Goal: Information Seeking & Learning: Learn about a topic

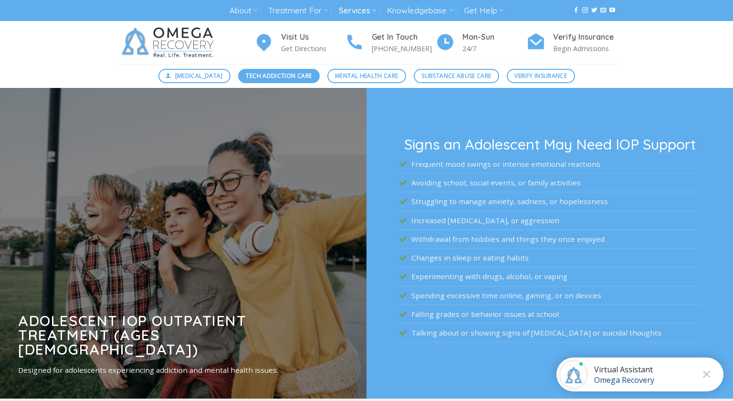
click at [286, 79] on span "Tech Addiction Care" at bounding box center [279, 75] width 66 height 9
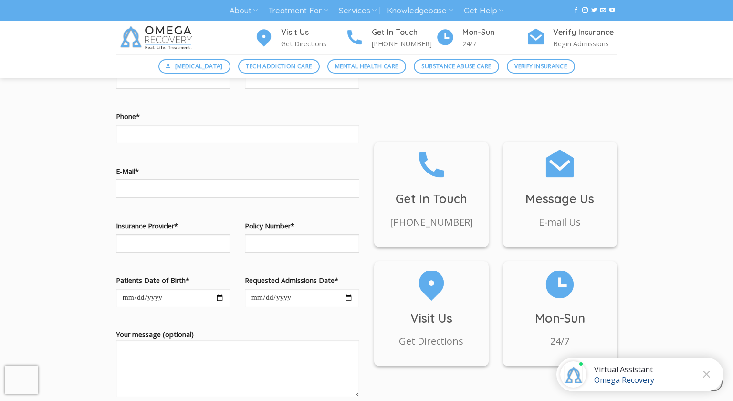
scroll to position [1058, 0]
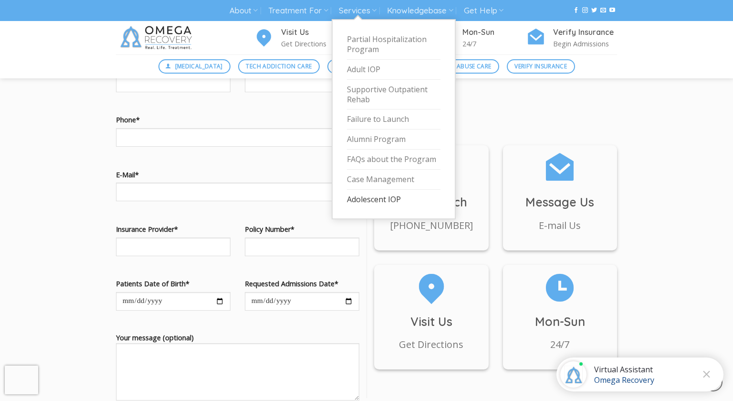
click at [376, 201] on link "Adolescent IOP" at bounding box center [394, 200] width 94 height 20
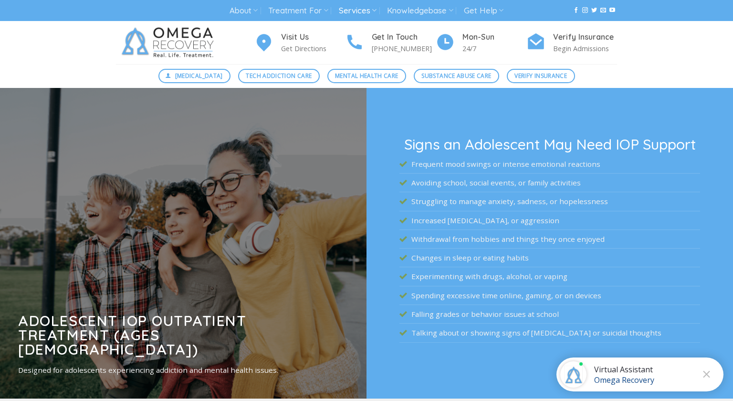
click at [0, 150] on div at bounding box center [183, 243] width 367 height 310
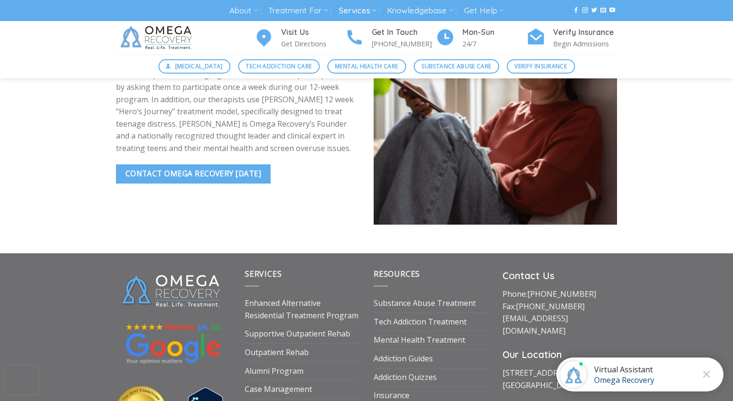
scroll to position [2780, 0]
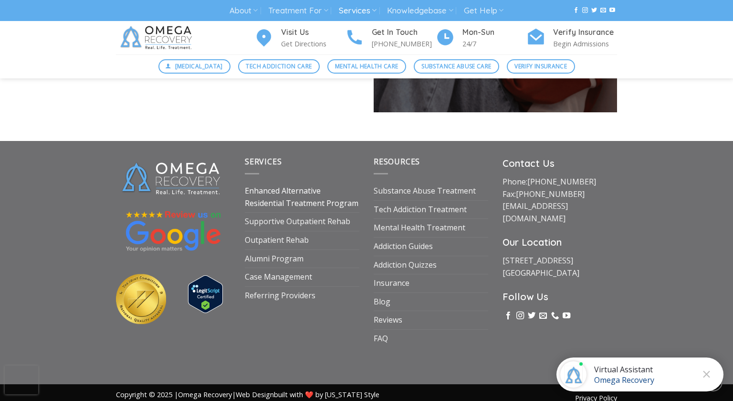
click at [296, 190] on link "Enhanced Alternative Residential Treatment Program" at bounding box center [302, 197] width 115 height 30
